Goal: Transaction & Acquisition: Book appointment/travel/reservation

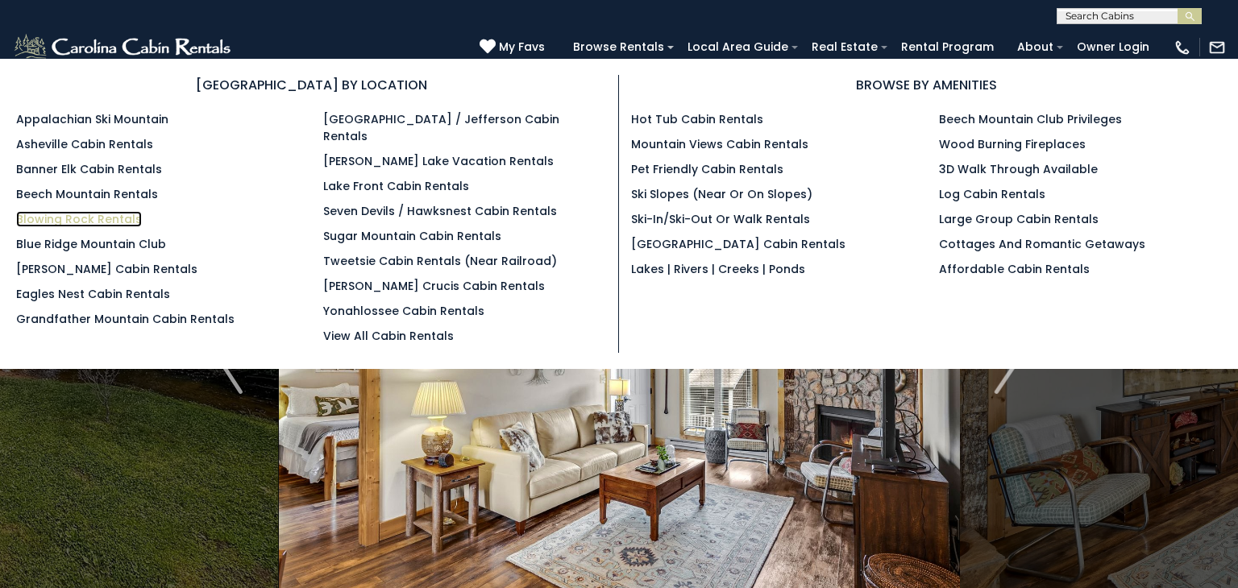
click at [77, 219] on link "Blowing Rock Rentals" at bounding box center [79, 219] width 126 height 16
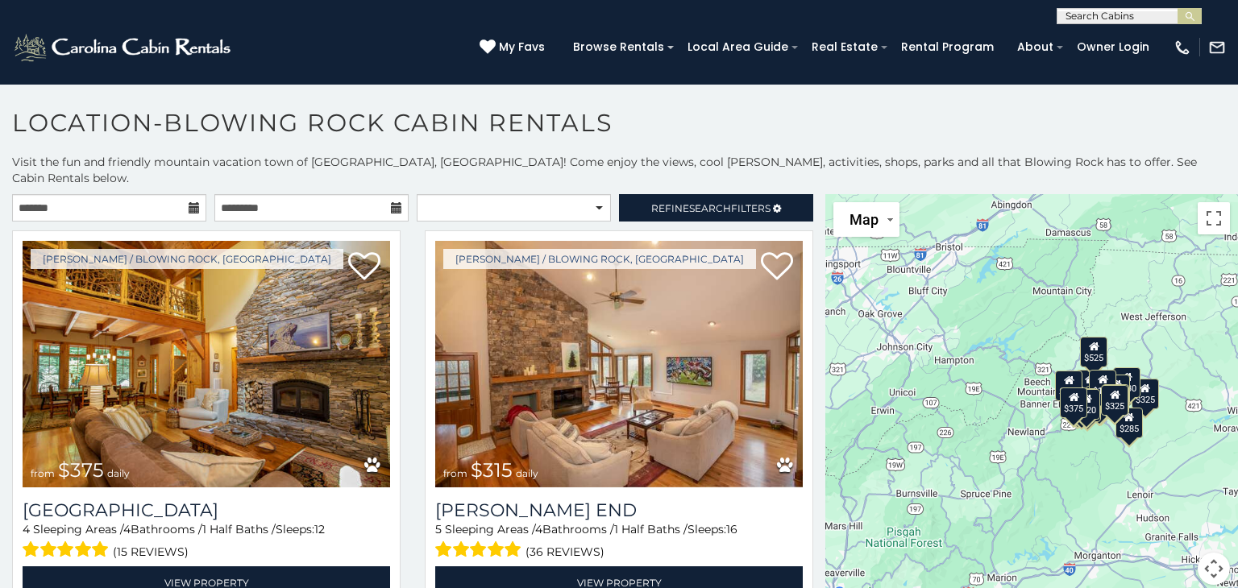
click at [193, 202] on icon at bounding box center [194, 207] width 11 height 11
click at [194, 202] on icon at bounding box center [194, 207] width 11 height 11
click at [154, 194] on input "text" at bounding box center [109, 207] width 194 height 27
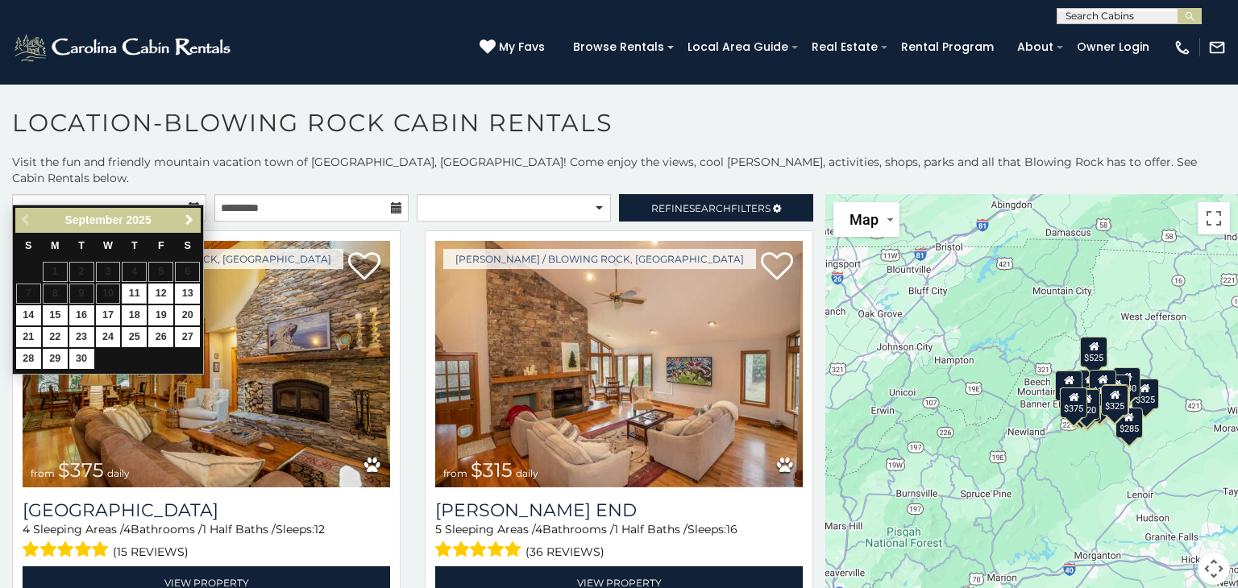
click at [187, 218] on span "Next" at bounding box center [189, 220] width 13 height 13
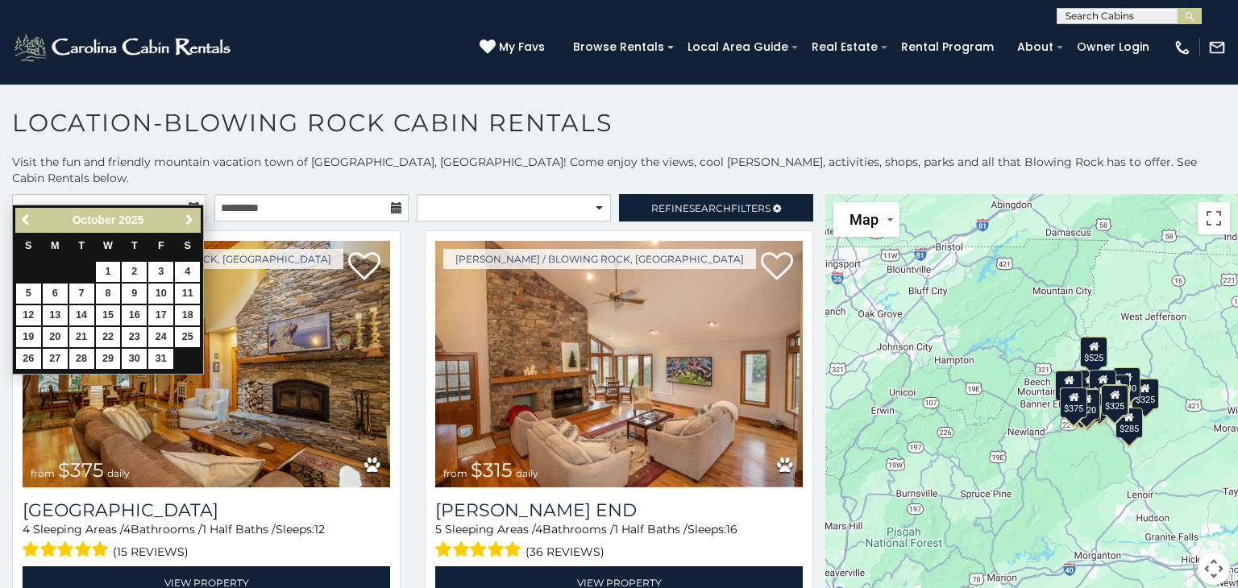
click at [187, 218] on span "Next" at bounding box center [189, 220] width 13 height 13
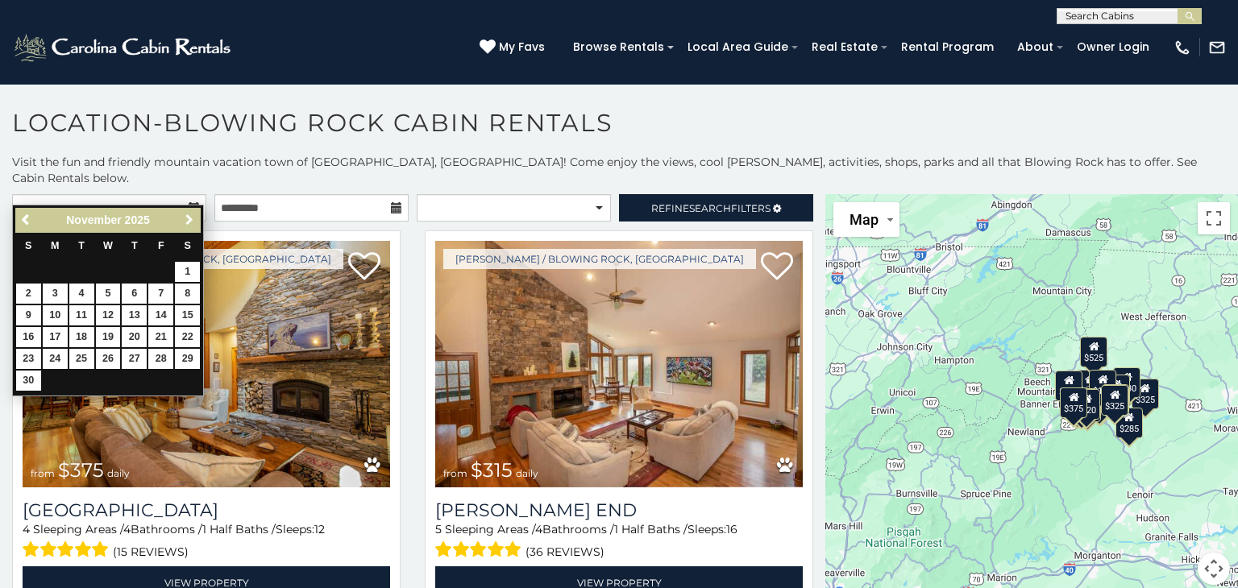
click at [187, 218] on span "Next" at bounding box center [189, 220] width 13 height 13
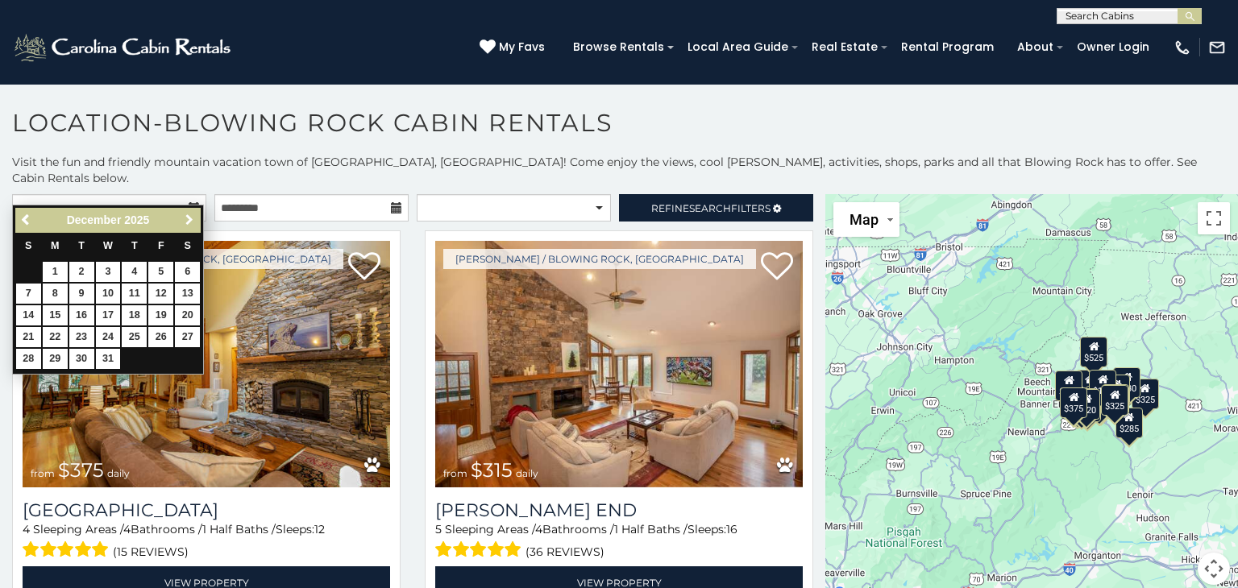
click at [187, 218] on span "Next" at bounding box center [189, 220] width 13 height 13
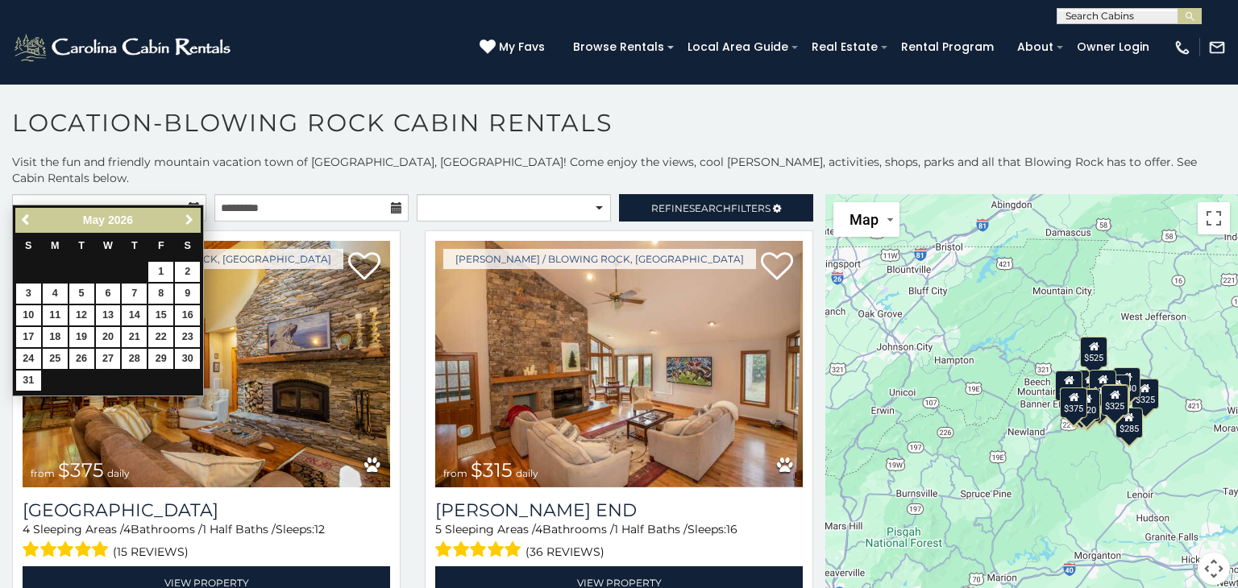
click at [187, 218] on span "Next" at bounding box center [189, 220] width 13 height 13
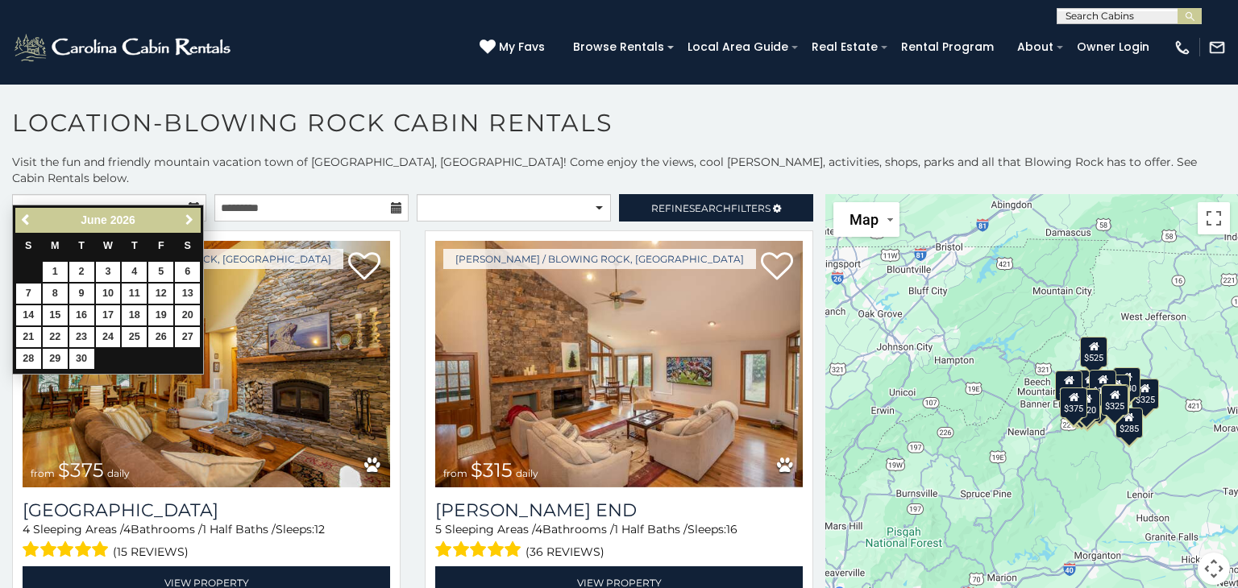
click at [187, 218] on span "Next" at bounding box center [189, 220] width 13 height 13
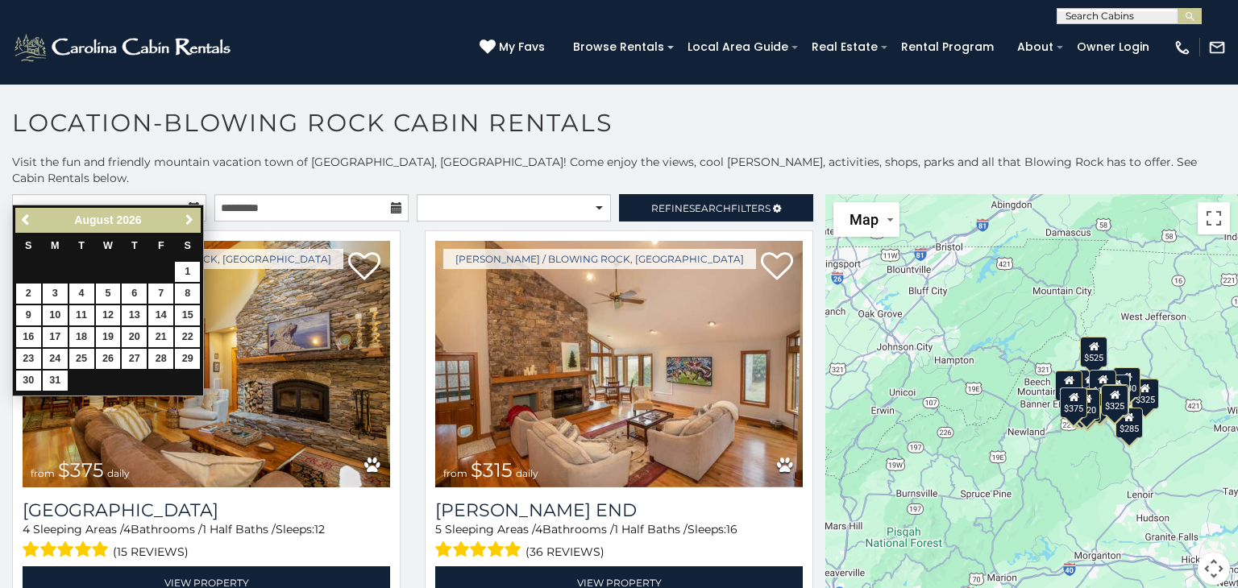
click at [187, 218] on span "Next" at bounding box center [189, 220] width 13 height 13
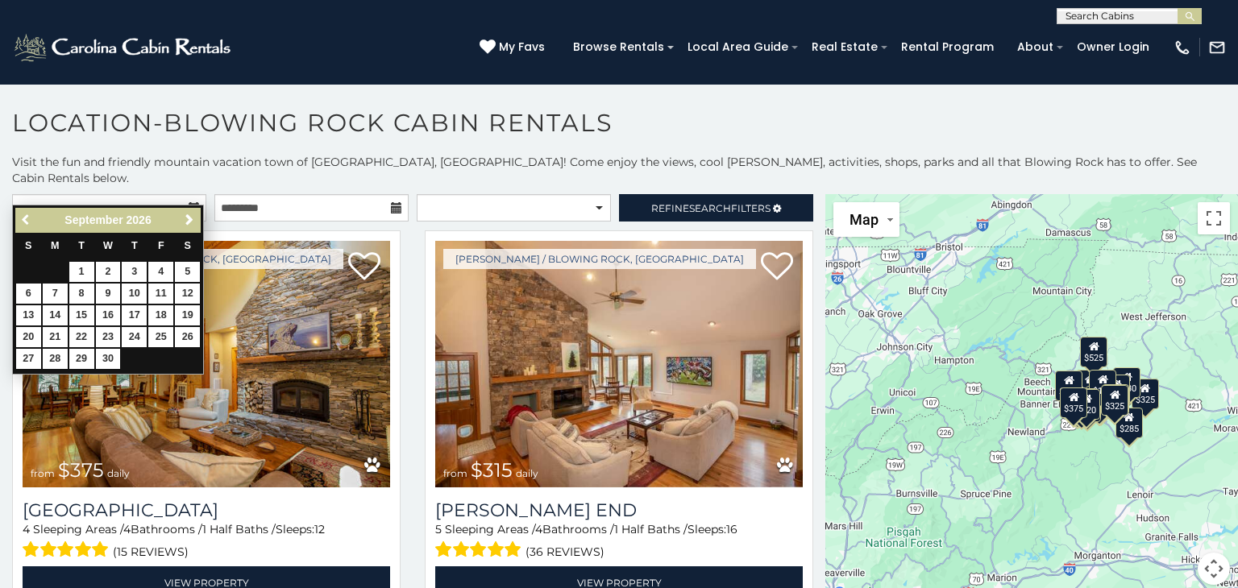
click at [23, 220] on span "Previous" at bounding box center [26, 220] width 13 height 13
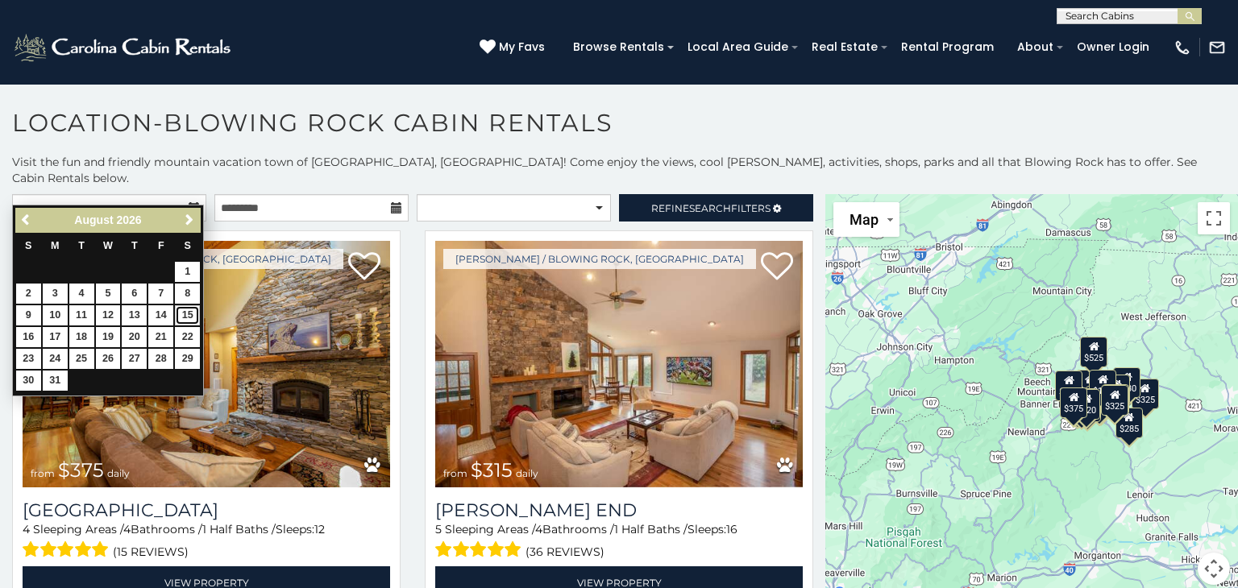
click at [184, 307] on link "15" at bounding box center [187, 315] width 25 height 20
type input "**********"
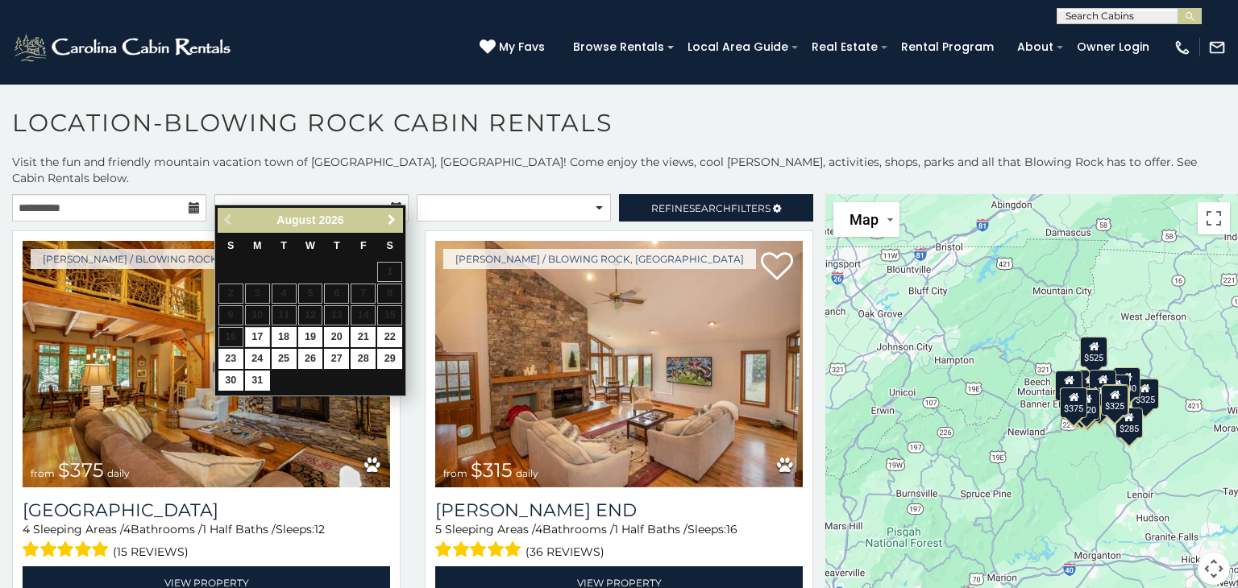
click at [392, 214] on span "Next" at bounding box center [391, 220] width 13 height 13
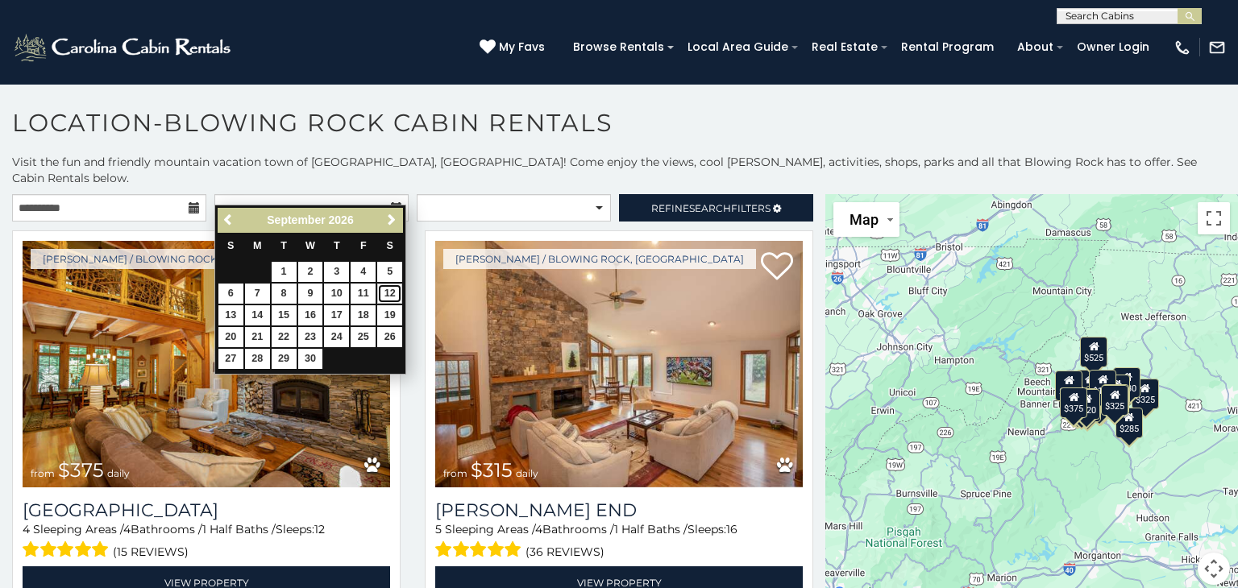
click at [387, 292] on link "12" at bounding box center [389, 294] width 25 height 20
type input "**********"
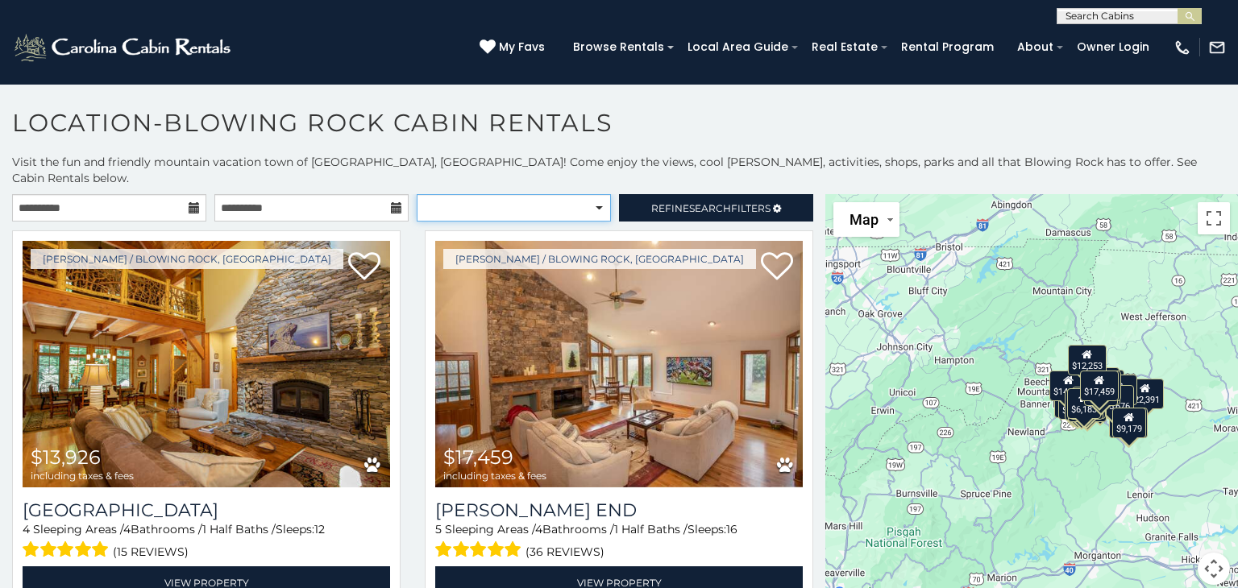
click at [599, 194] on select "**********" at bounding box center [514, 207] width 194 height 27
select select "**********"
click at [417, 194] on select "**********" at bounding box center [514, 207] width 194 height 27
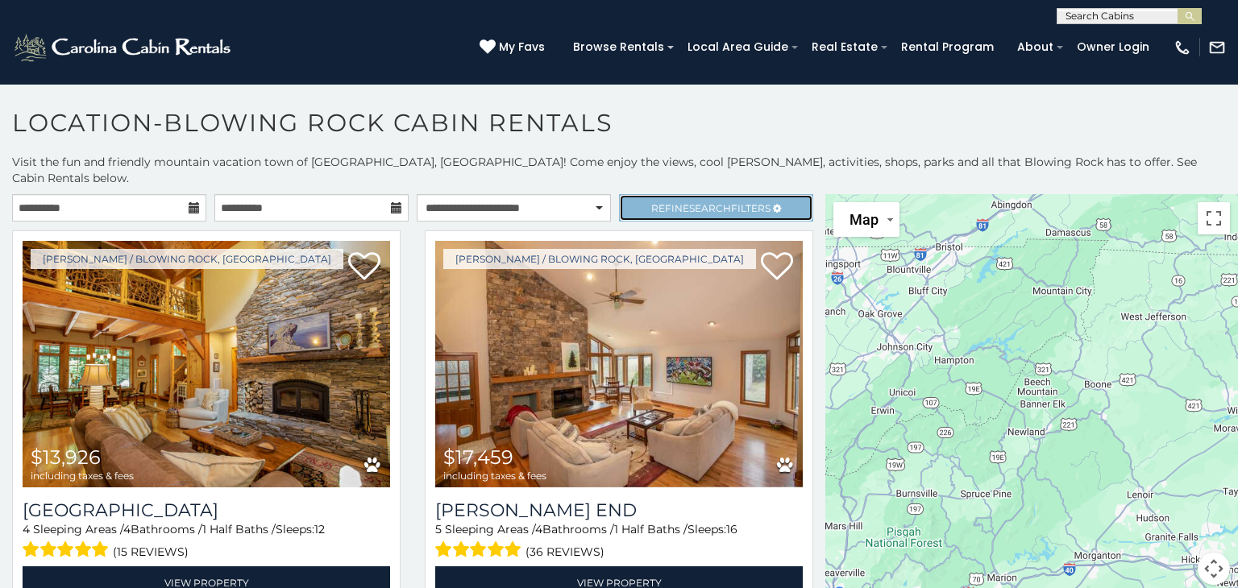
click at [728, 202] on span "Search" at bounding box center [710, 208] width 42 height 12
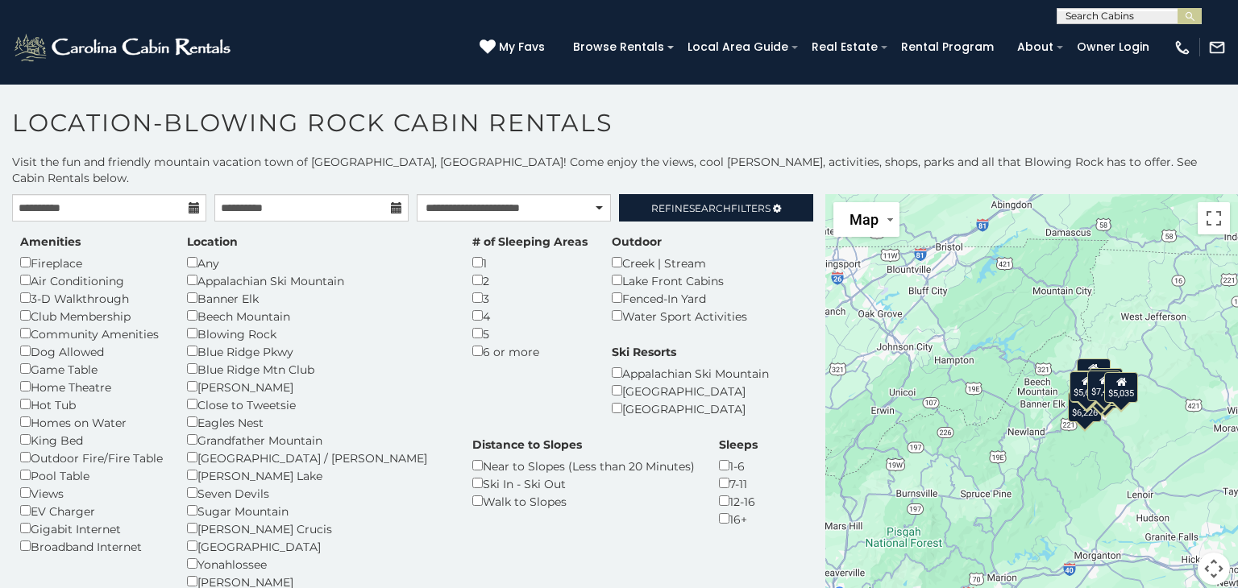
click at [769, 284] on div "Amenities Fireplace Air Conditioning 3-D Walkthrough Club Membership Community …" at bounding box center [412, 448] width 809 height 429
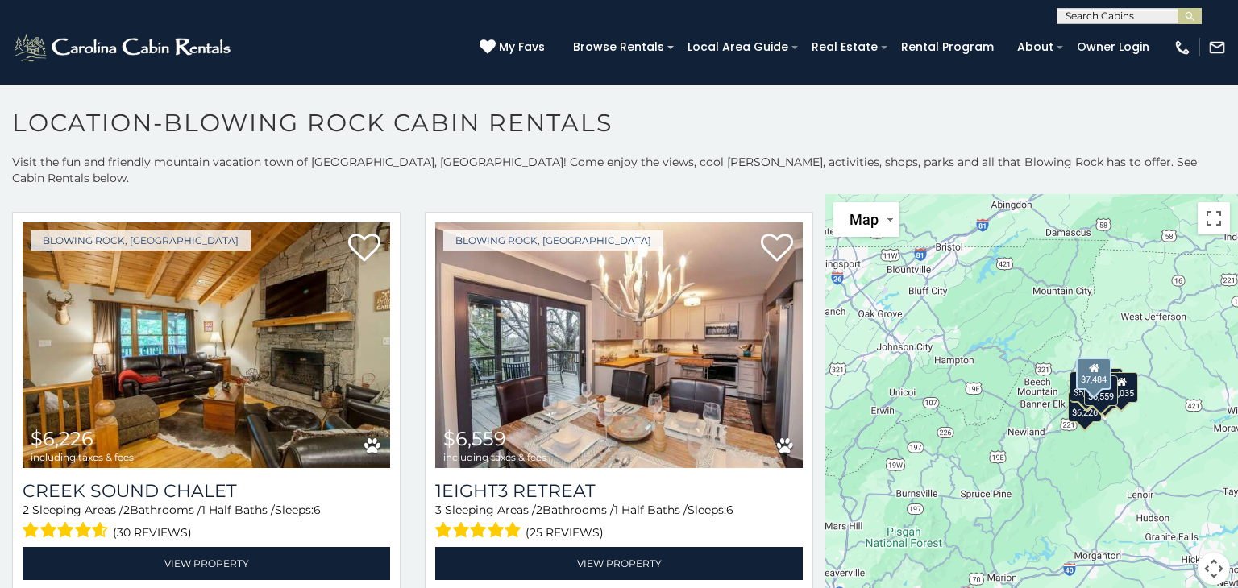
scroll to position [896, 0]
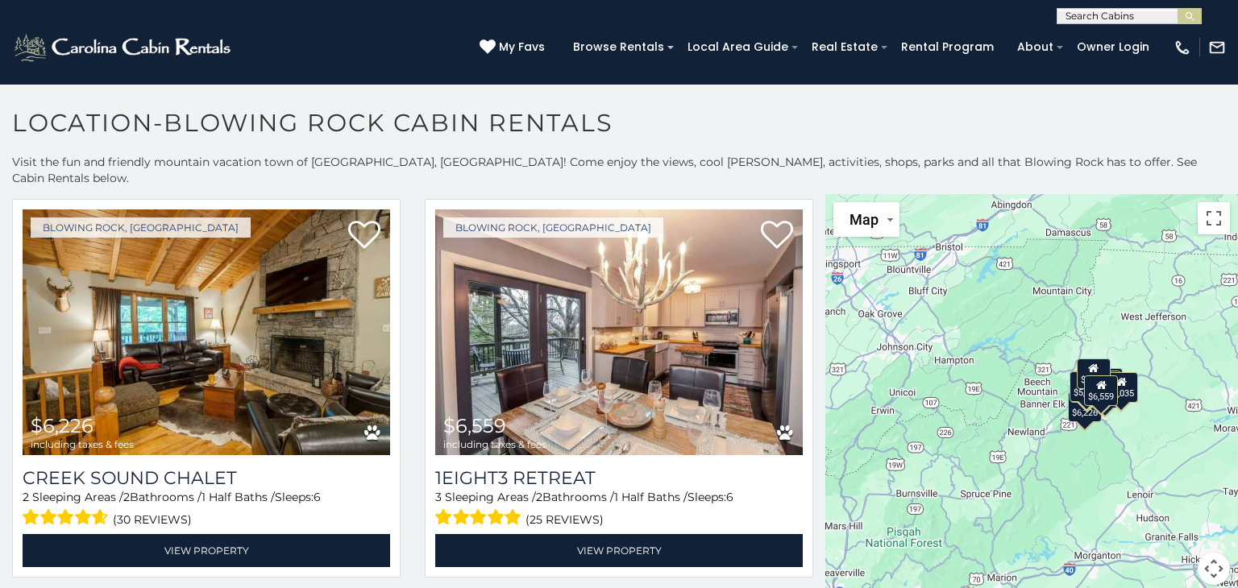
click at [1038, 371] on div "$6,104 $7,484 $6,226 $6,559 $5,007 $5,008 $4,622 $4,927 $5,688 $6,526 $7,449 $5…" at bounding box center [1031, 399] width 413 height 410
click at [1212, 202] on button "Toggle fullscreen view" at bounding box center [1213, 218] width 32 height 32
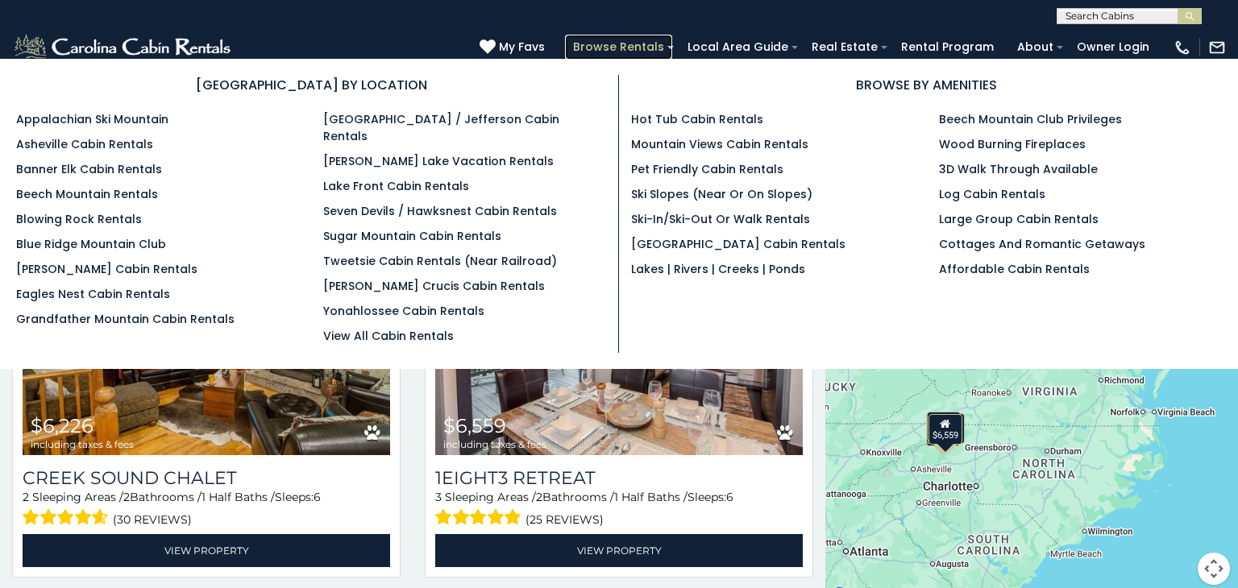
click at [653, 41] on link "Browse Rentals" at bounding box center [618, 47] width 107 height 25
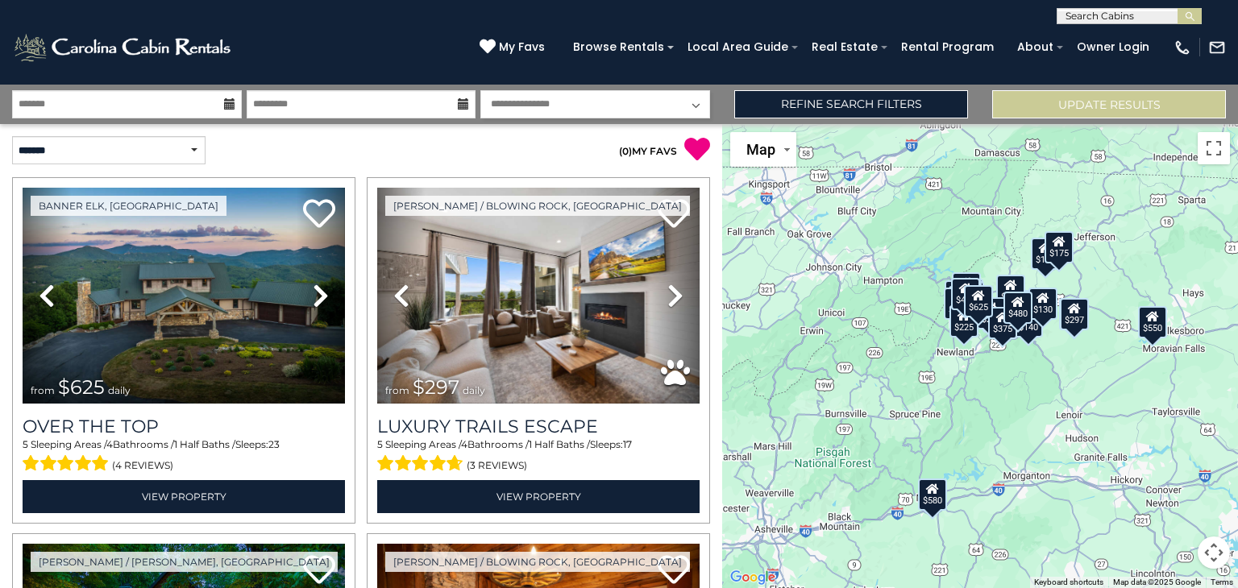
click at [698, 105] on select "**********" at bounding box center [595, 104] width 230 height 28
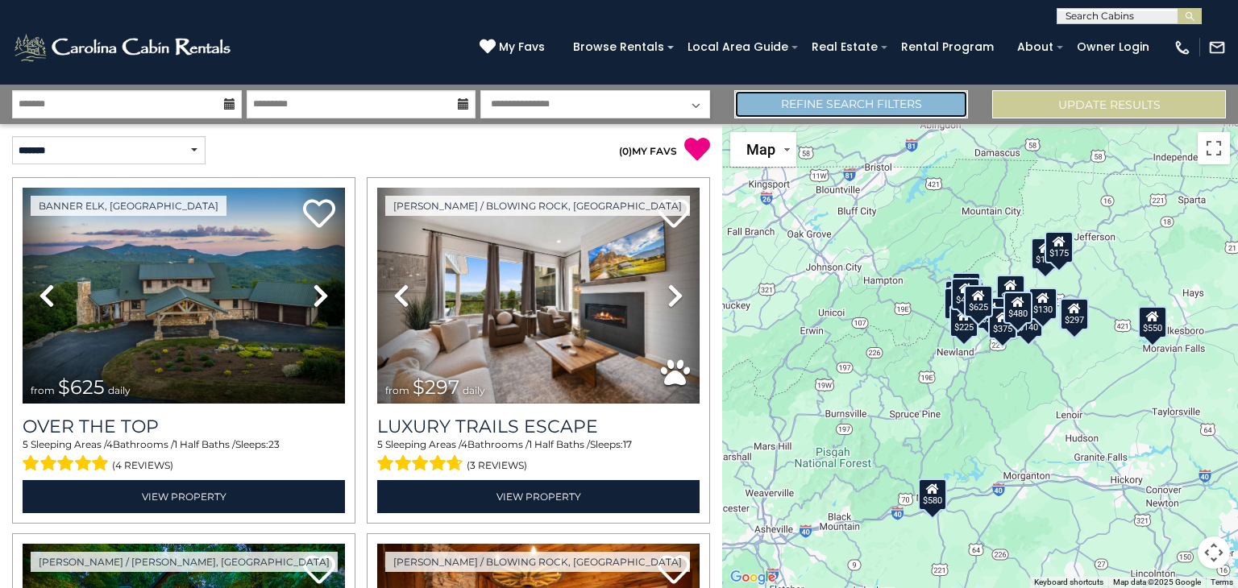
click at [832, 107] on link "Refine Search Filters" at bounding box center [851, 104] width 234 height 28
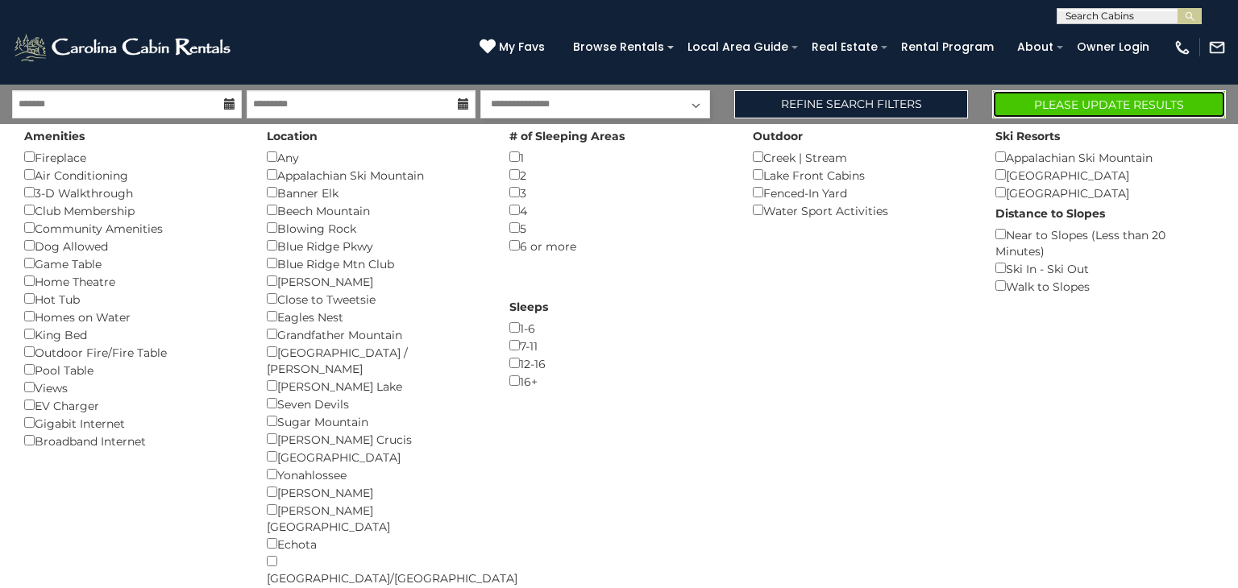
click at [1122, 100] on button "Please Update Results" at bounding box center [1109, 104] width 234 height 28
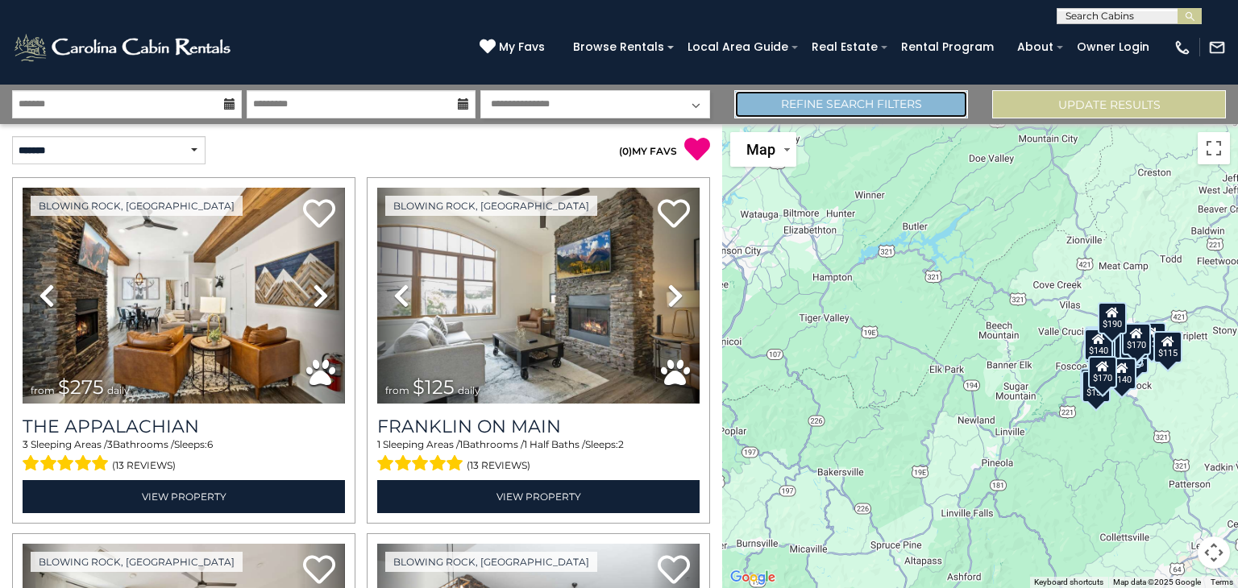
click at [896, 100] on link "Refine Search Filters" at bounding box center [851, 104] width 234 height 28
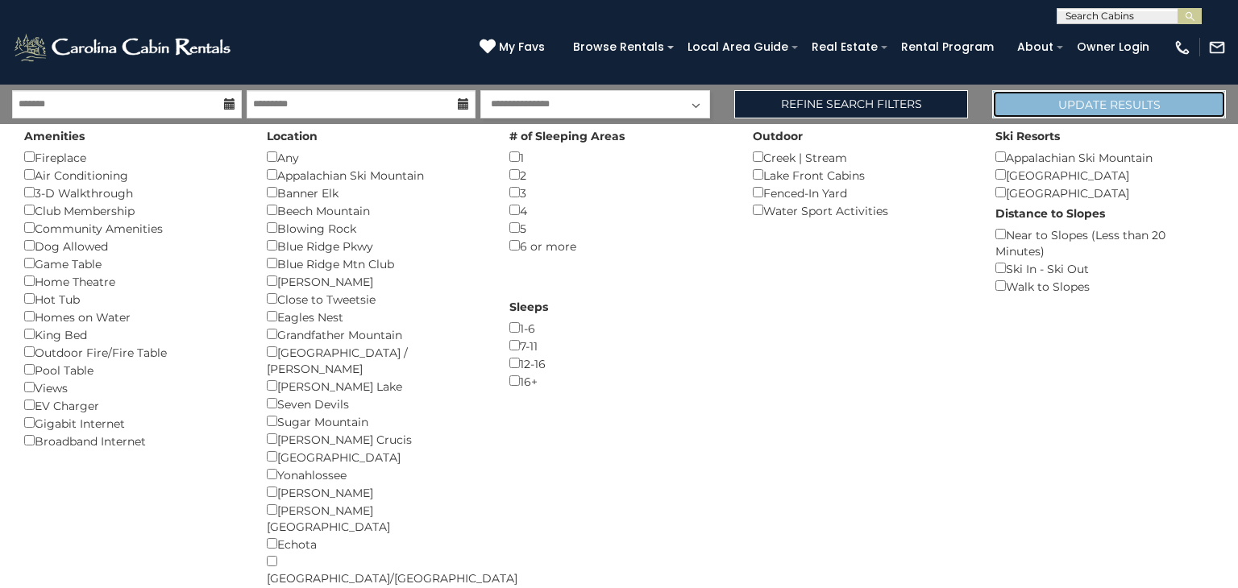
click at [1092, 100] on button "Update Results" at bounding box center [1109, 104] width 234 height 28
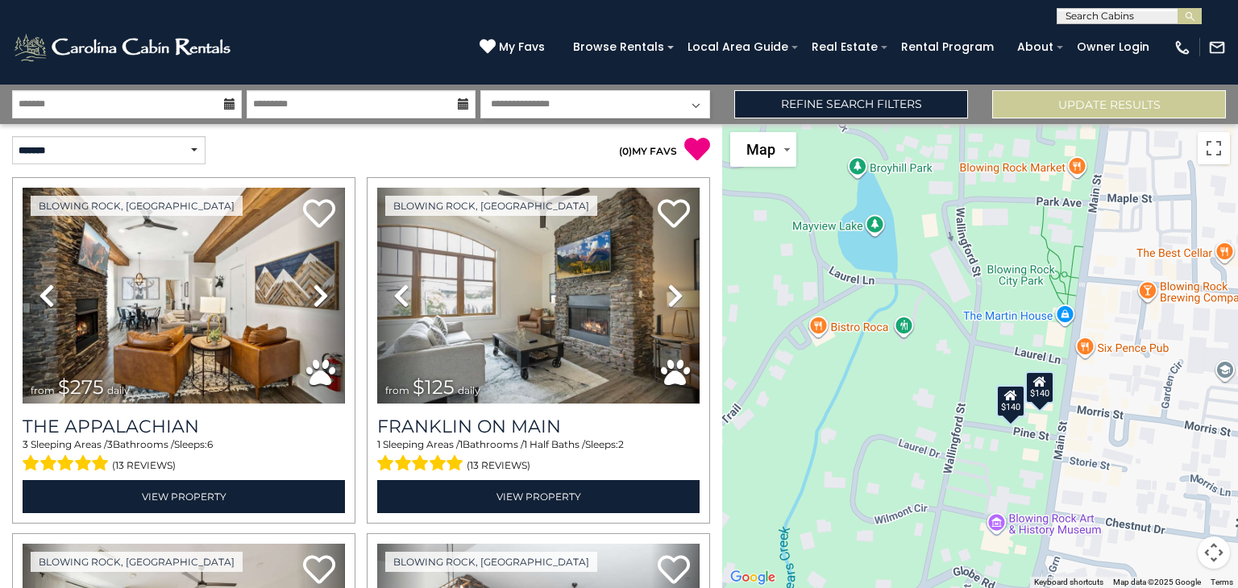
click at [1039, 396] on div "$140" at bounding box center [1039, 387] width 29 height 32
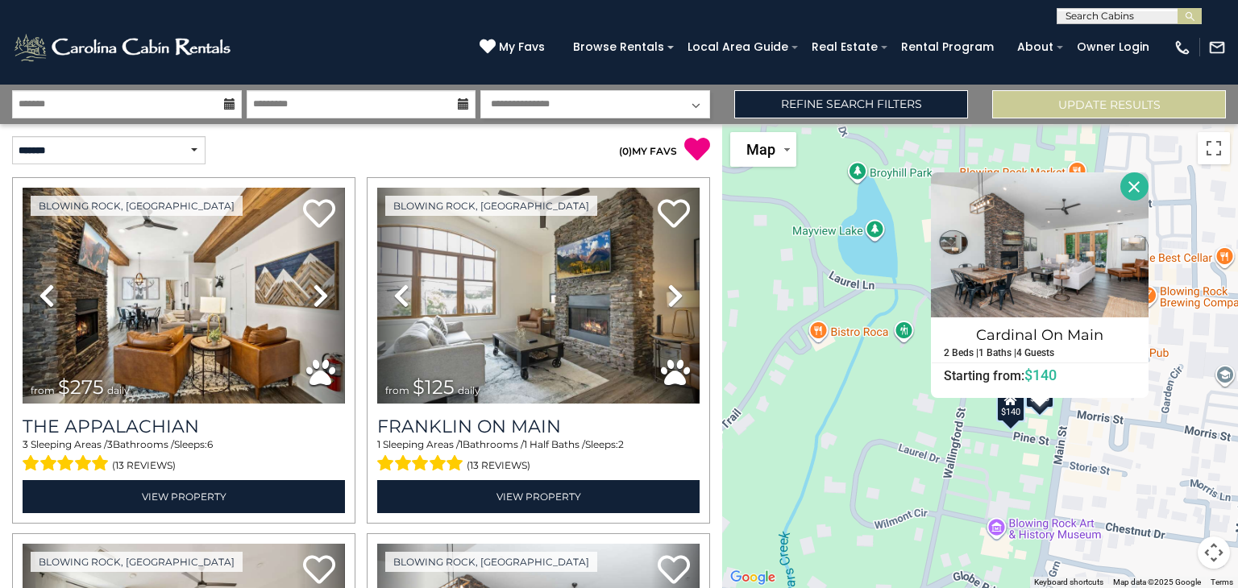
click at [1015, 410] on div "$140" at bounding box center [1010, 406] width 29 height 32
